Goal: Transaction & Acquisition: Book appointment/travel/reservation

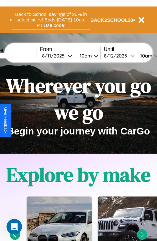
click at [51, 20] on button "Back to School savings of 20% in select cities! Ends 9/1 at 10am PT. Use code:" at bounding box center [51, 20] width 79 height 20
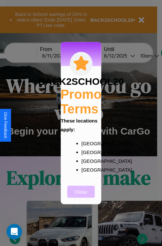
click at [81, 196] on button "Close" at bounding box center [81, 191] width 28 height 12
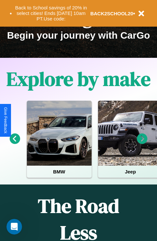
scroll to position [100, 0]
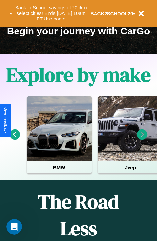
click at [142, 139] on icon at bounding box center [142, 134] width 11 height 11
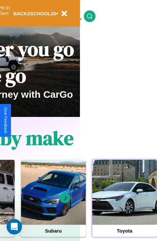
click at [125, 202] on div at bounding box center [124, 192] width 65 height 65
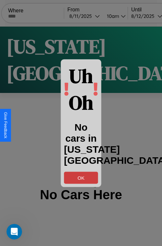
click at [81, 177] on button "OK" at bounding box center [81, 177] width 34 height 12
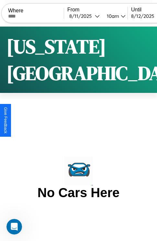
click at [40, 16] on input "text" at bounding box center [36, 16] width 56 height 5
type input "**********"
click at [93, 16] on div "8 / 11 / 2025" at bounding box center [82, 16] width 26 height 6
select select "*"
select select "****"
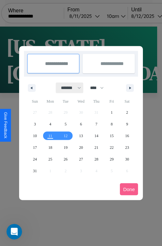
click at [68, 88] on select "******* ******** ***** ***** *** **** **** ****** ********* ******* ******** **…" at bounding box center [70, 87] width 28 height 11
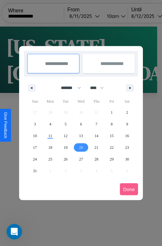
click at [81, 147] on span "20" at bounding box center [81, 147] width 4 height 12
type input "**********"
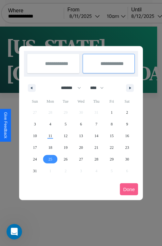
click at [50, 159] on span "25" at bounding box center [50, 159] width 4 height 12
type input "**********"
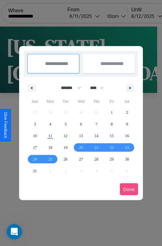
click at [129, 189] on button "Done" at bounding box center [129, 189] width 18 height 12
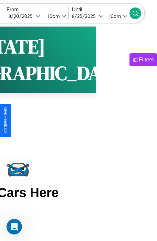
click at [139, 13] on icon at bounding box center [135, 13] width 6 height 6
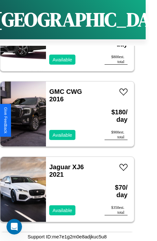
scroll to position [5144, 0]
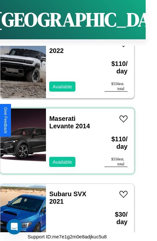
click at [65, 137] on div "Maserati Levante 2014 Available" at bounding box center [72, 140] width 52 height 65
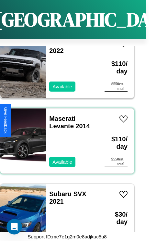
click at [65, 137] on div "Maserati Levante 2014 Available" at bounding box center [72, 140] width 52 height 65
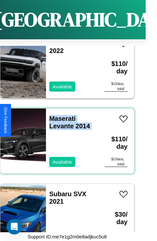
click at [65, 137] on div "Maserati Levante 2014 Available" at bounding box center [72, 140] width 52 height 65
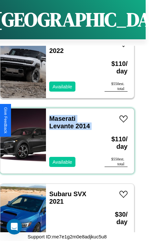
click at [65, 137] on div "Maserati Levante 2014 Available" at bounding box center [72, 140] width 52 height 65
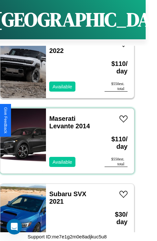
click at [65, 137] on div "Maserati Levante 2014 Available" at bounding box center [72, 140] width 52 height 65
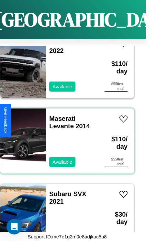
click at [65, 137] on div "Maserati Levante 2014 Available" at bounding box center [72, 140] width 52 height 65
click at [60, 115] on link "Maserati Levante 2014" at bounding box center [69, 122] width 41 height 15
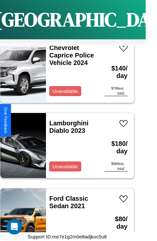
scroll to position [9285, 0]
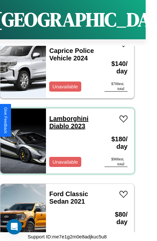
click at [67, 115] on link "Lamborghini Diablo 2023" at bounding box center [68, 122] width 39 height 15
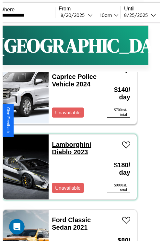
scroll to position [0, 11]
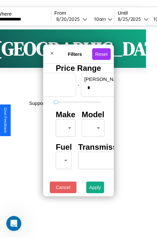
scroll to position [0, 0]
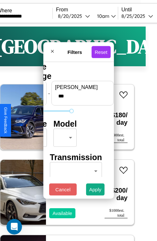
type input "***"
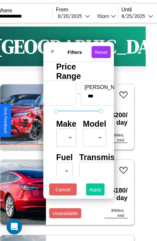
type input "*"
click at [96, 191] on button "Apply" at bounding box center [95, 189] width 19 height 12
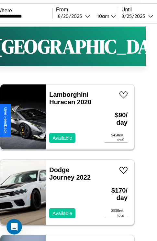
scroll to position [5972, 0]
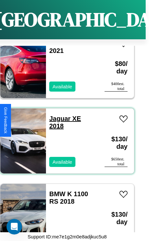
click at [58, 115] on link "Jaguar XE 2018" at bounding box center [65, 122] width 32 height 15
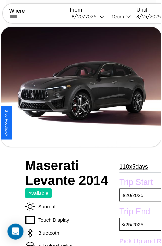
scroll to position [71, 29]
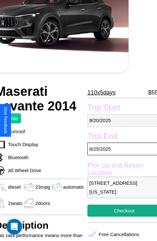
click at [120, 120] on p "8 / 20 / 2025" at bounding box center [125, 120] width 74 height 13
select select "*"
select select "****"
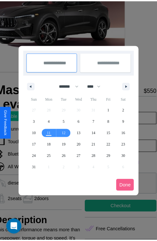
scroll to position [0, 29]
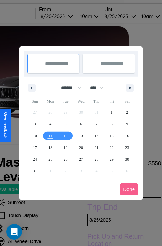
click at [66, 16] on div at bounding box center [81, 123] width 162 height 246
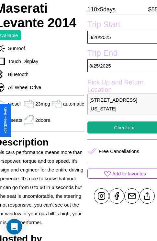
scroll to position [229, 29]
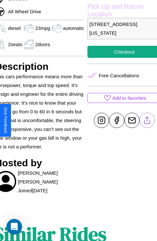
click at [147, 120] on line at bounding box center [147, 119] width 0 height 5
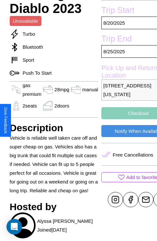
scroll to position [227, 23]
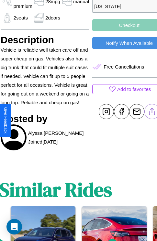
click at [153, 113] on line at bounding box center [153, 110] width 0 height 5
